Goal: Information Seeking & Learning: Learn about a topic

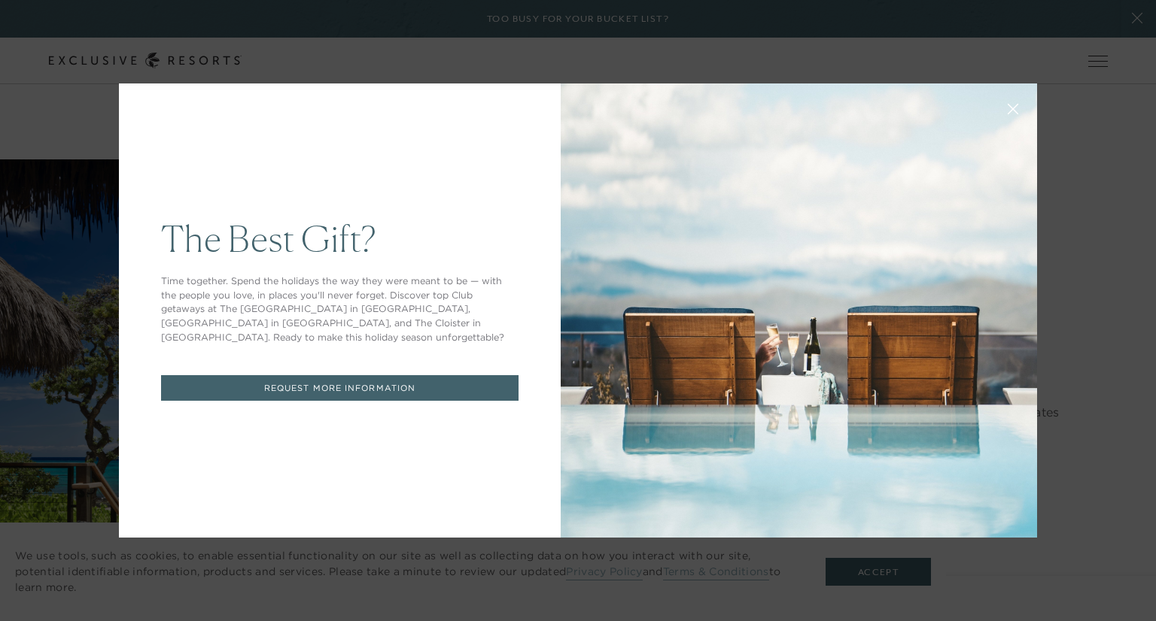
click at [1007, 111] on icon at bounding box center [1012, 109] width 11 height 11
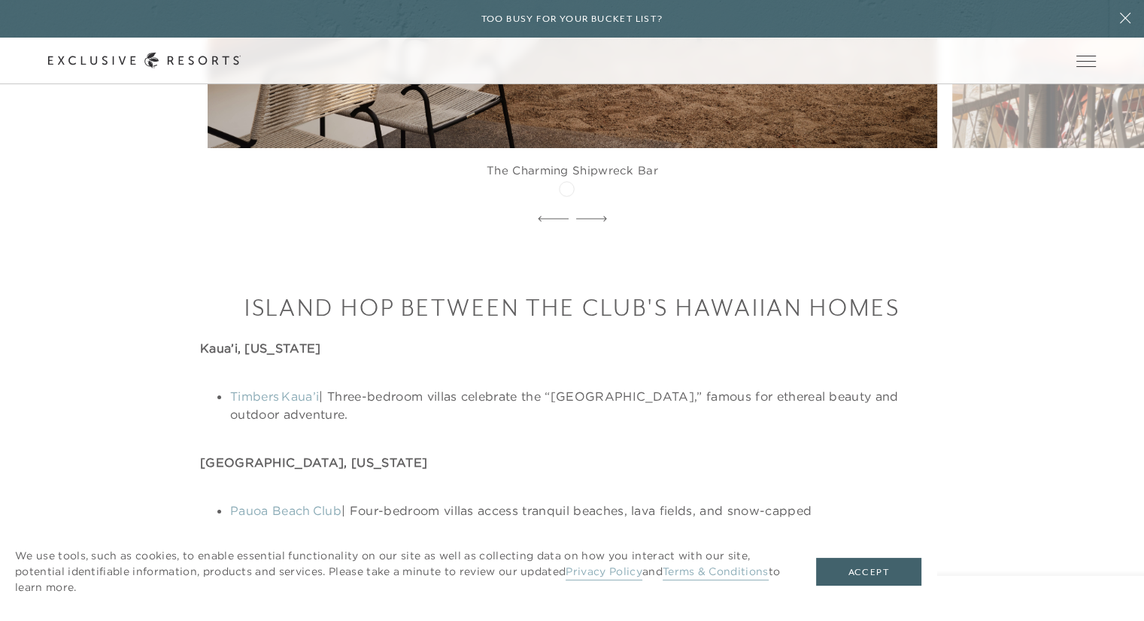
scroll to position [4815, 0]
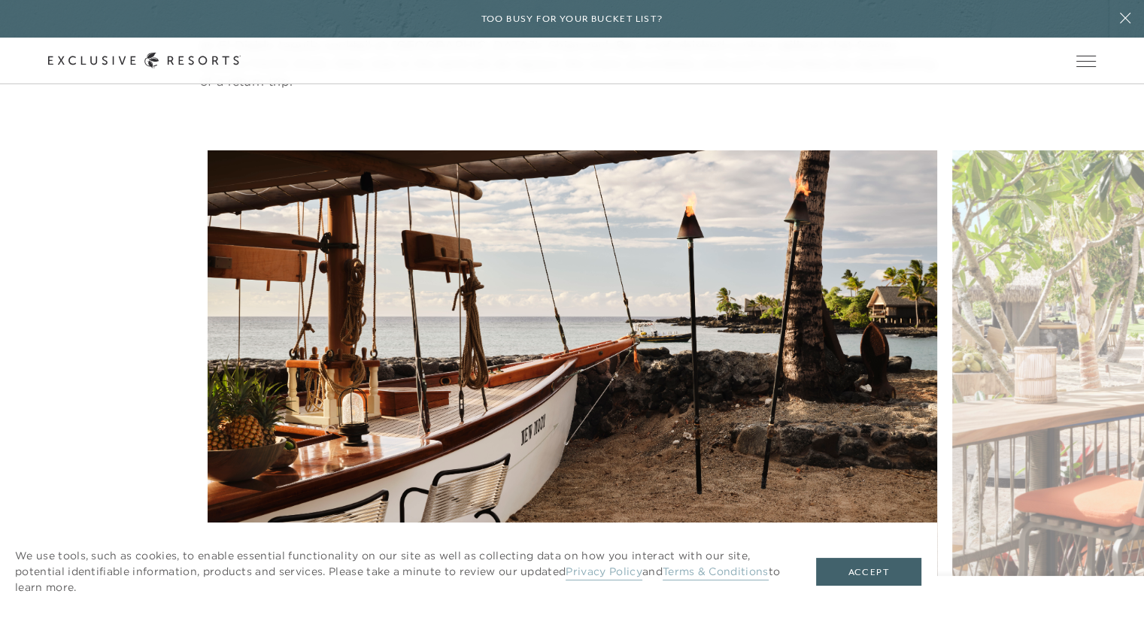
click at [602, 314] on div "The charming Shipwreck Bar Give a new meaning to al fresco dining Moana is a ch…" at bounding box center [772, 404] width 1144 height 509
click at [404, 371] on figure "The charming Shipwreck Bar" at bounding box center [573, 404] width 730 height 509
click at [885, 579] on button "Accept" at bounding box center [868, 572] width 105 height 29
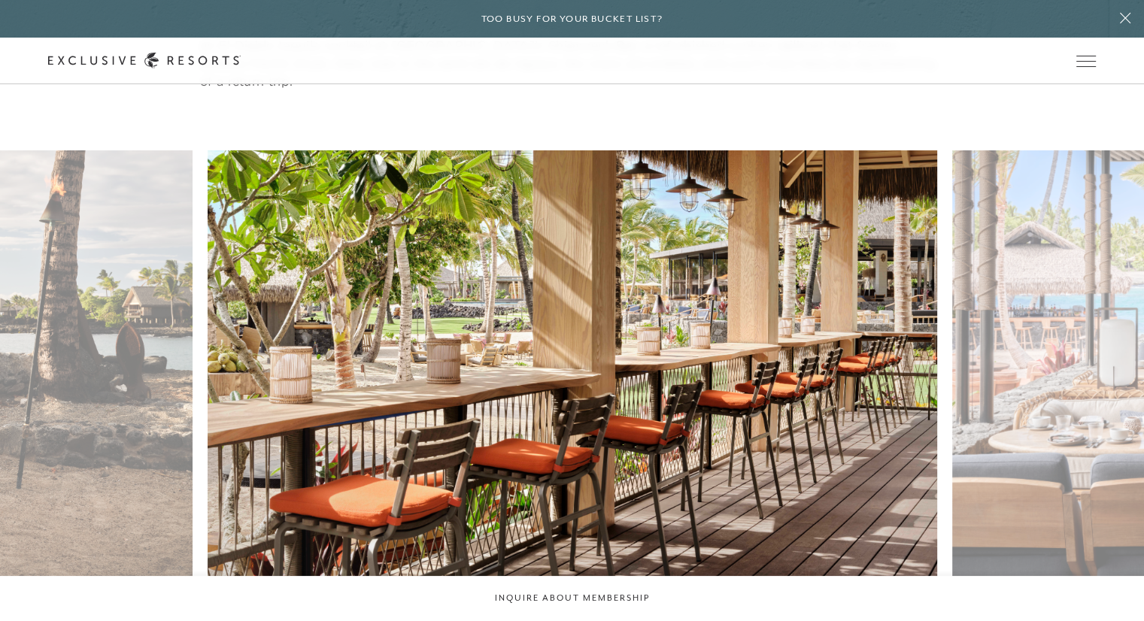
click at [749, 243] on figure "Give a new meaning to al fresco dining" at bounding box center [573, 404] width 730 height 509
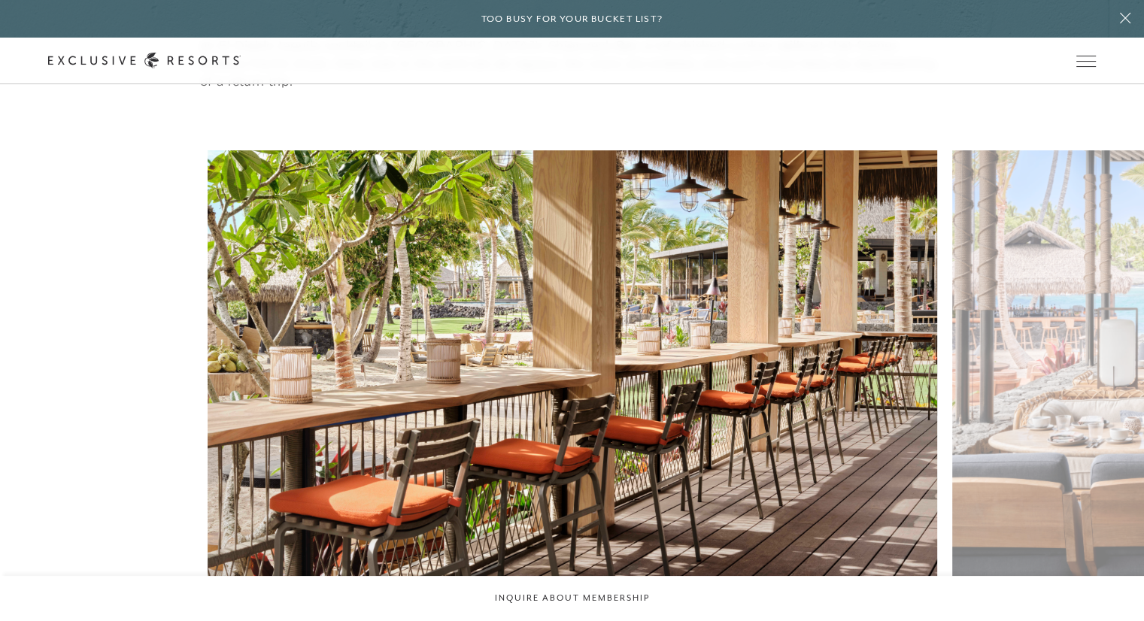
click at [208, 235] on figure "Give a new meaning to al fresco dining" at bounding box center [573, 404] width 730 height 509
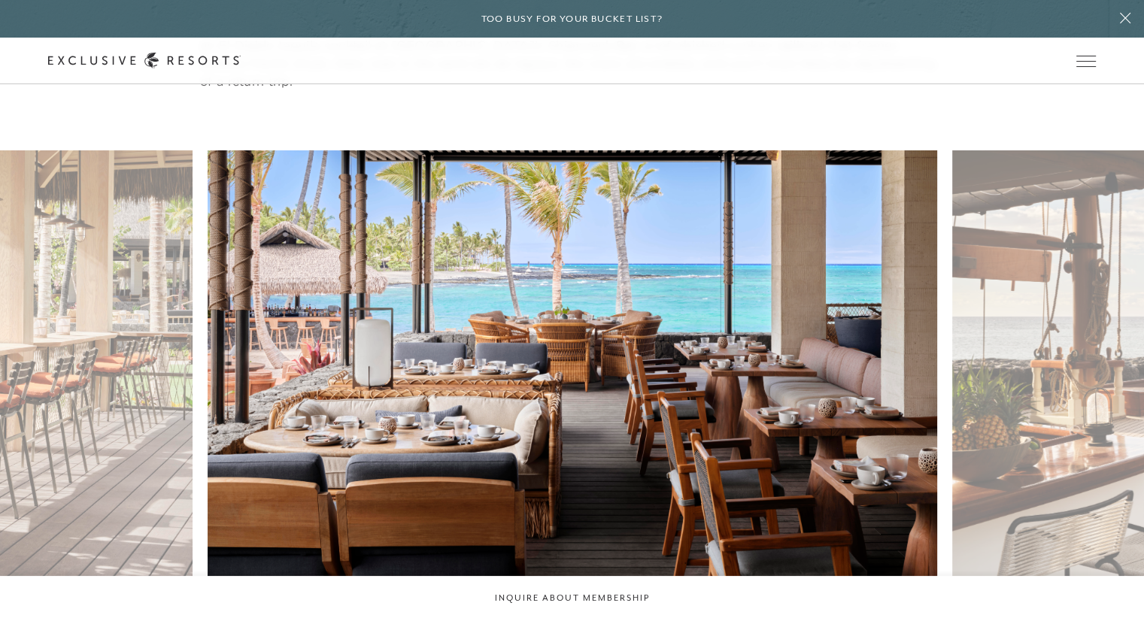
click at [616, 243] on figure "Moana is a cheerful eatery serving Pacific Rim-to-table cuisine" at bounding box center [573, 404] width 730 height 509
click at [664, 245] on figure "Moana is a cheerful eatery serving Pacific Rim-to-table cuisine" at bounding box center [573, 404] width 730 height 509
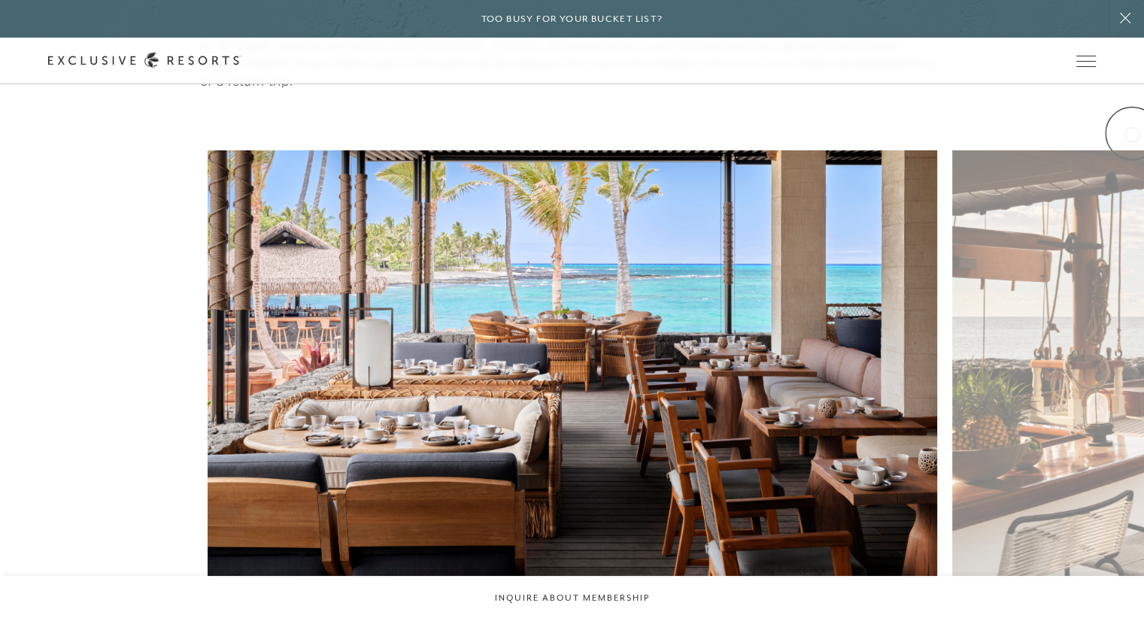
click at [684, 163] on div "Moana is a cheerful eatery serving Pacific Rim-to-table cuisine The charming Sh…" at bounding box center [772, 404] width 1144 height 509
click at [601, 303] on div "Moana is a cheerful eatery serving Pacific Rim-to-table cuisine The charming Sh…" at bounding box center [772, 404] width 1144 height 509
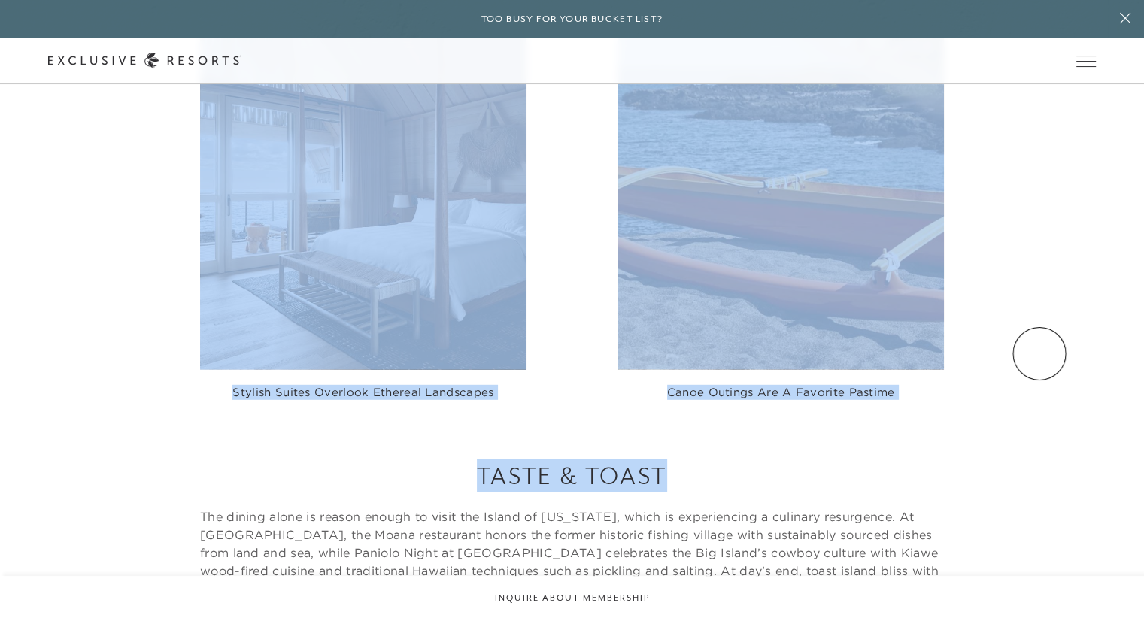
drag, startPoint x: 1040, startPoint y: 354, endPoint x: 1071, endPoint y: 21, distance: 334.0
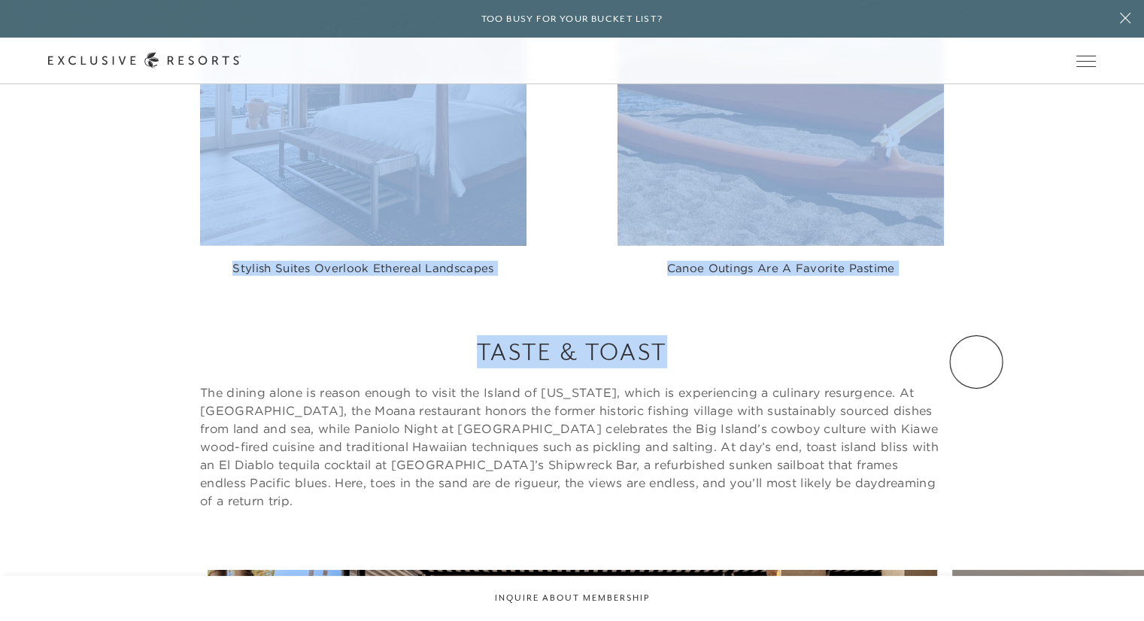
scroll to position [4722, 0]
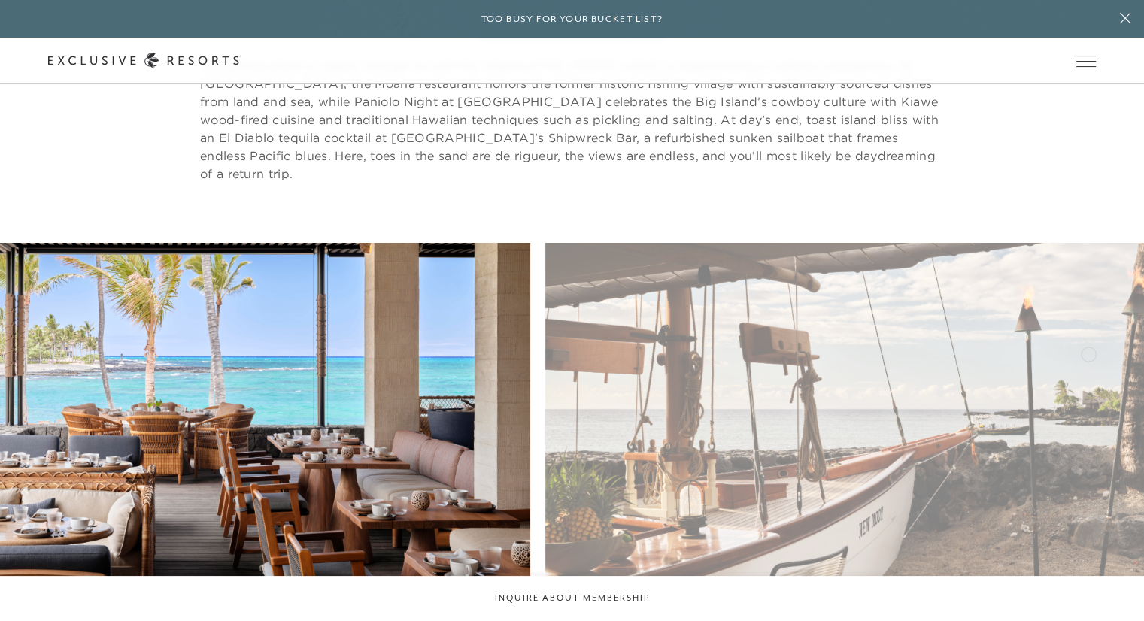
click at [545, 344] on figure "The charming Shipwreck Bar" at bounding box center [910, 497] width 730 height 509
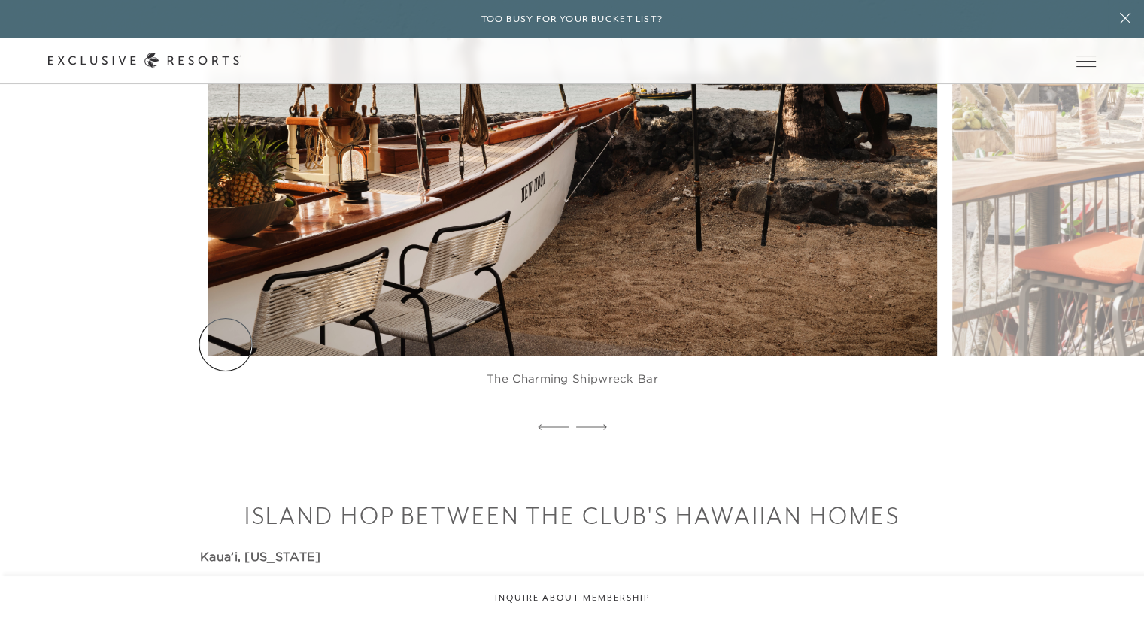
scroll to position [5099, 0]
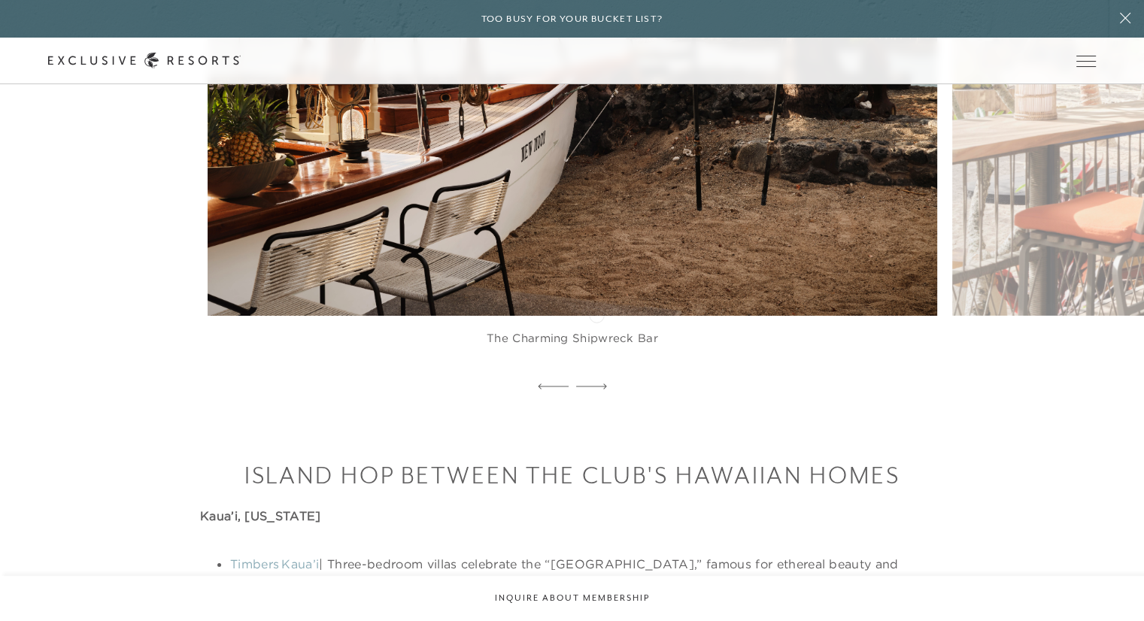
click at [597, 384] on icon at bounding box center [591, 387] width 31 height 6
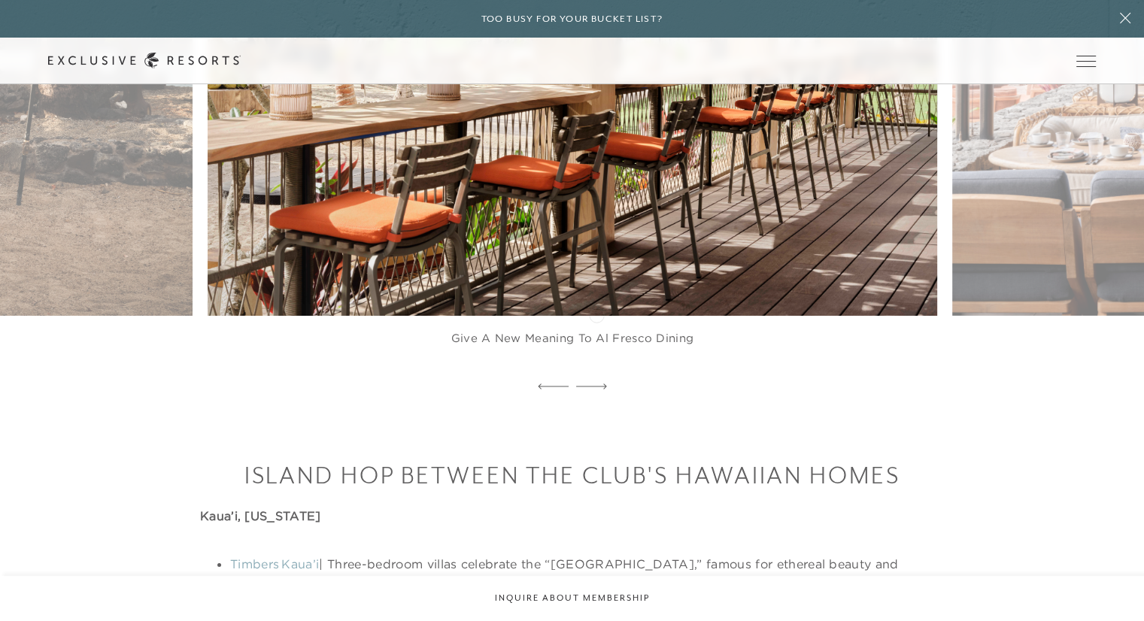
click at [597, 464] on h3 "Island Hop Between The Club's Hawaiian Homes" at bounding box center [572, 475] width 744 height 33
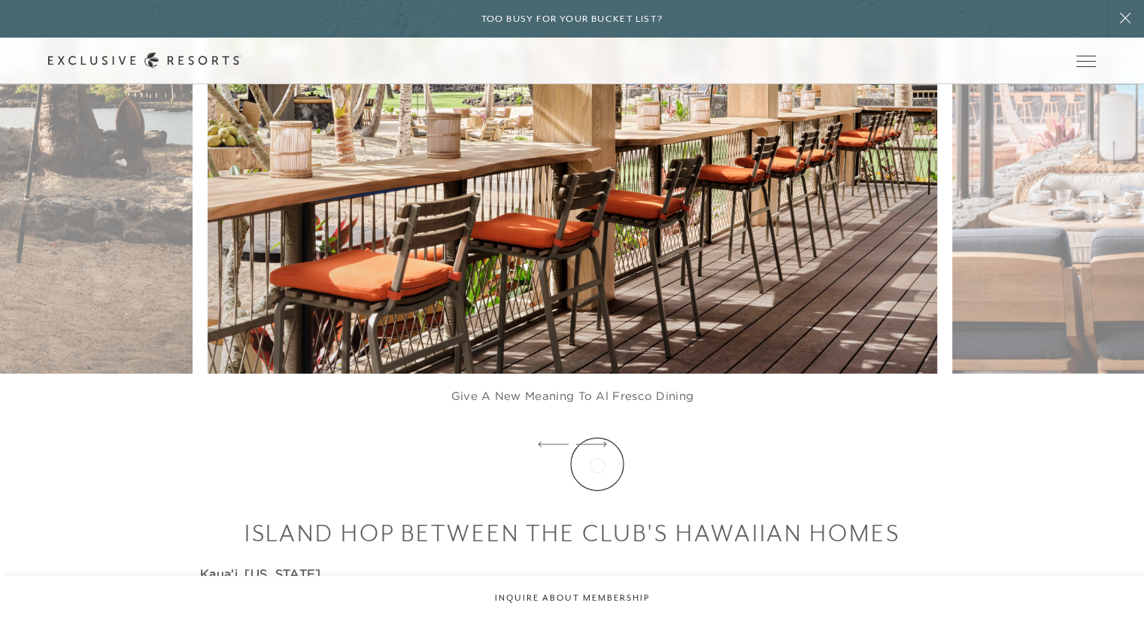
click at [592, 457] on div at bounding box center [591, 445] width 31 height 23
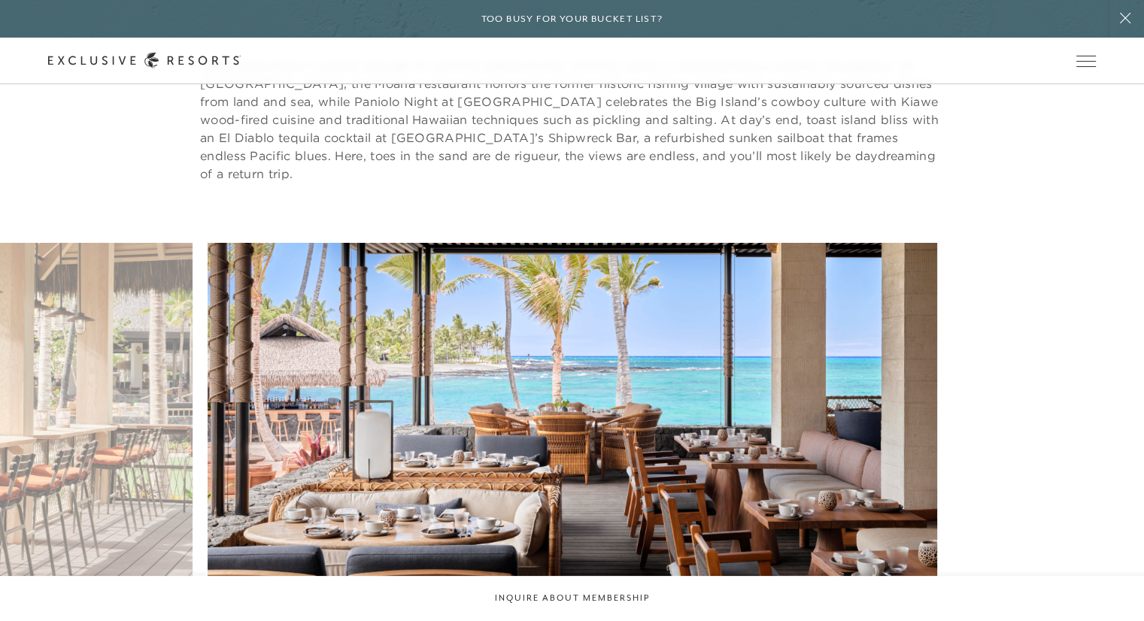
scroll to position [5023, 0]
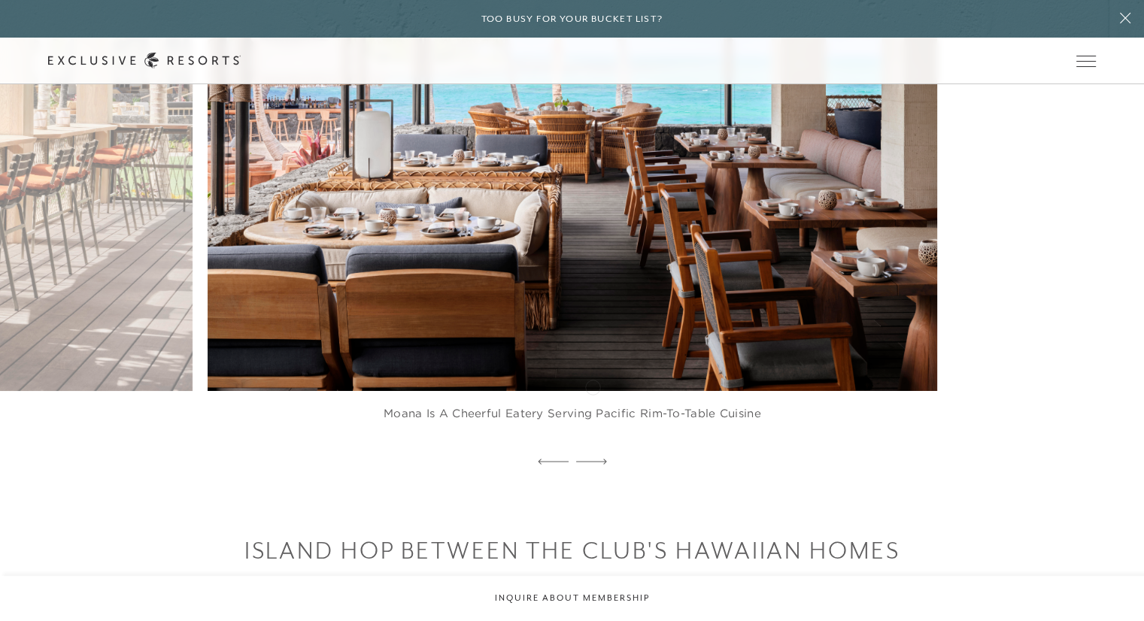
click at [593, 451] on div at bounding box center [591, 462] width 31 height 23
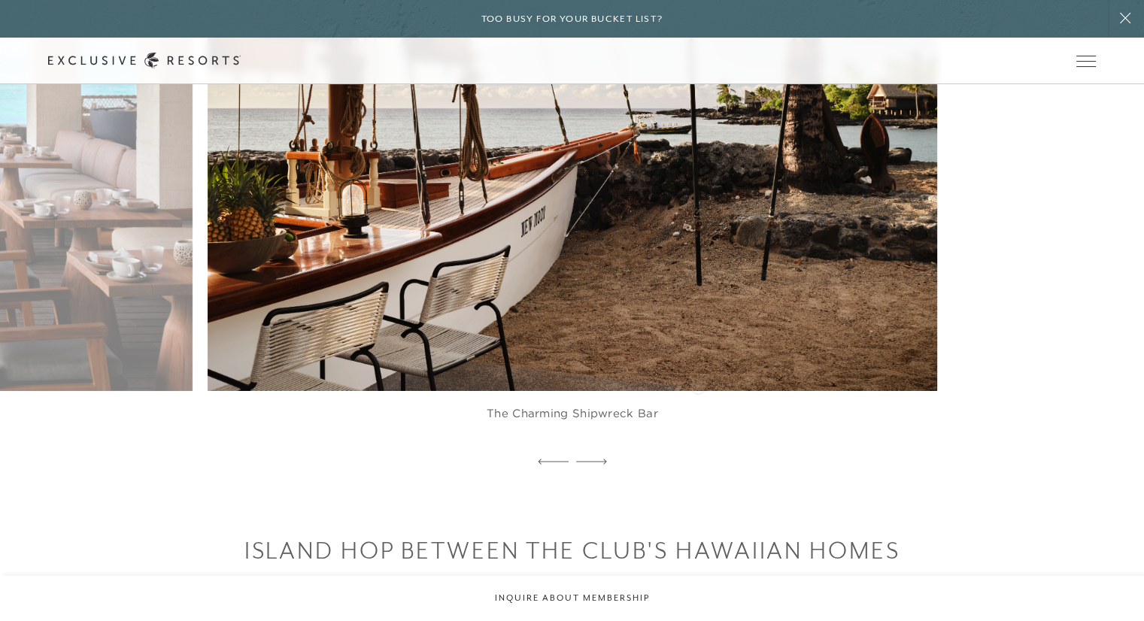
scroll to position [4798, 0]
